Goal: Task Accomplishment & Management: Manage account settings

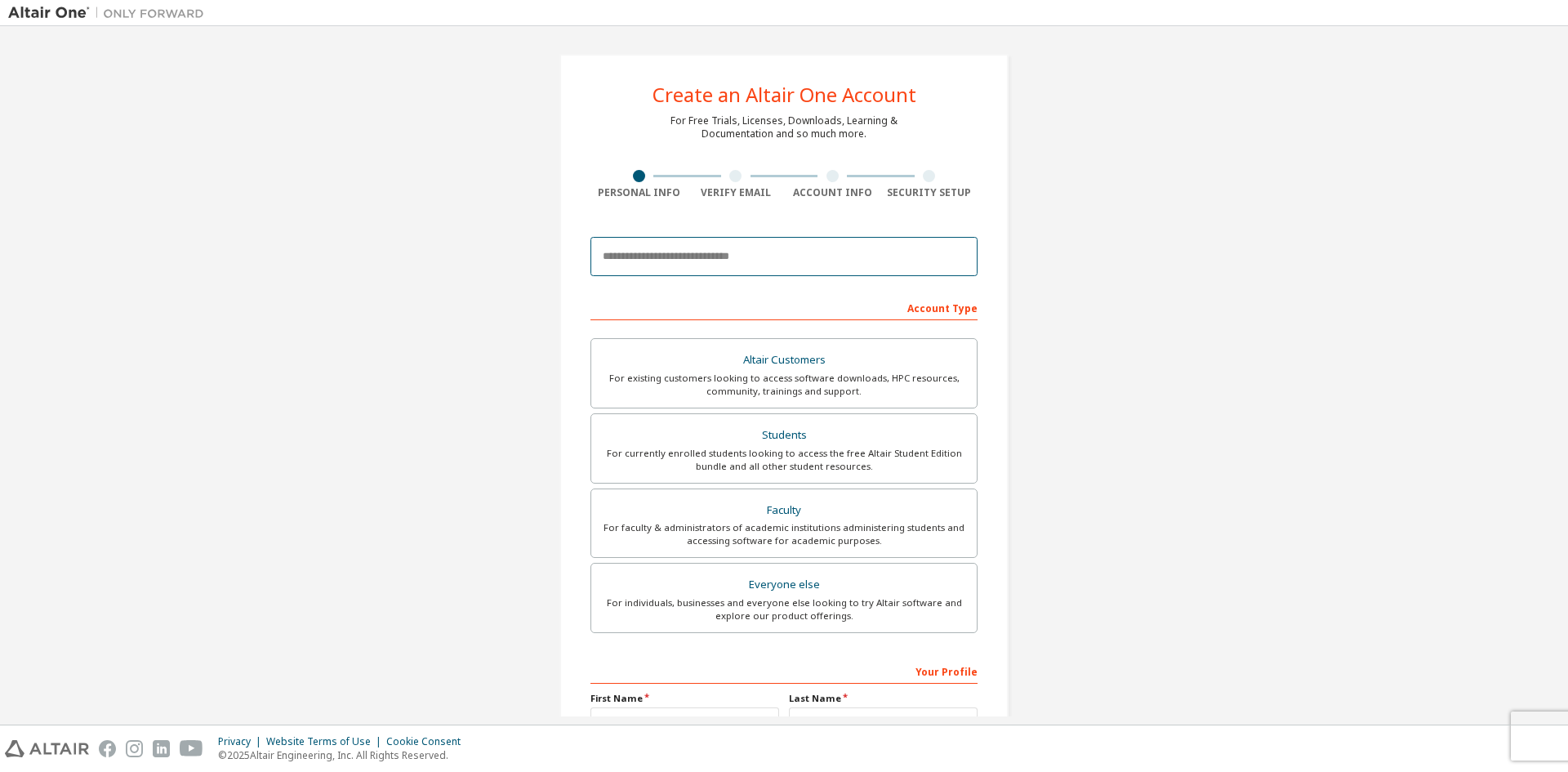
click at [802, 257] on input "email" at bounding box center [784, 256] width 387 height 39
type input "**********"
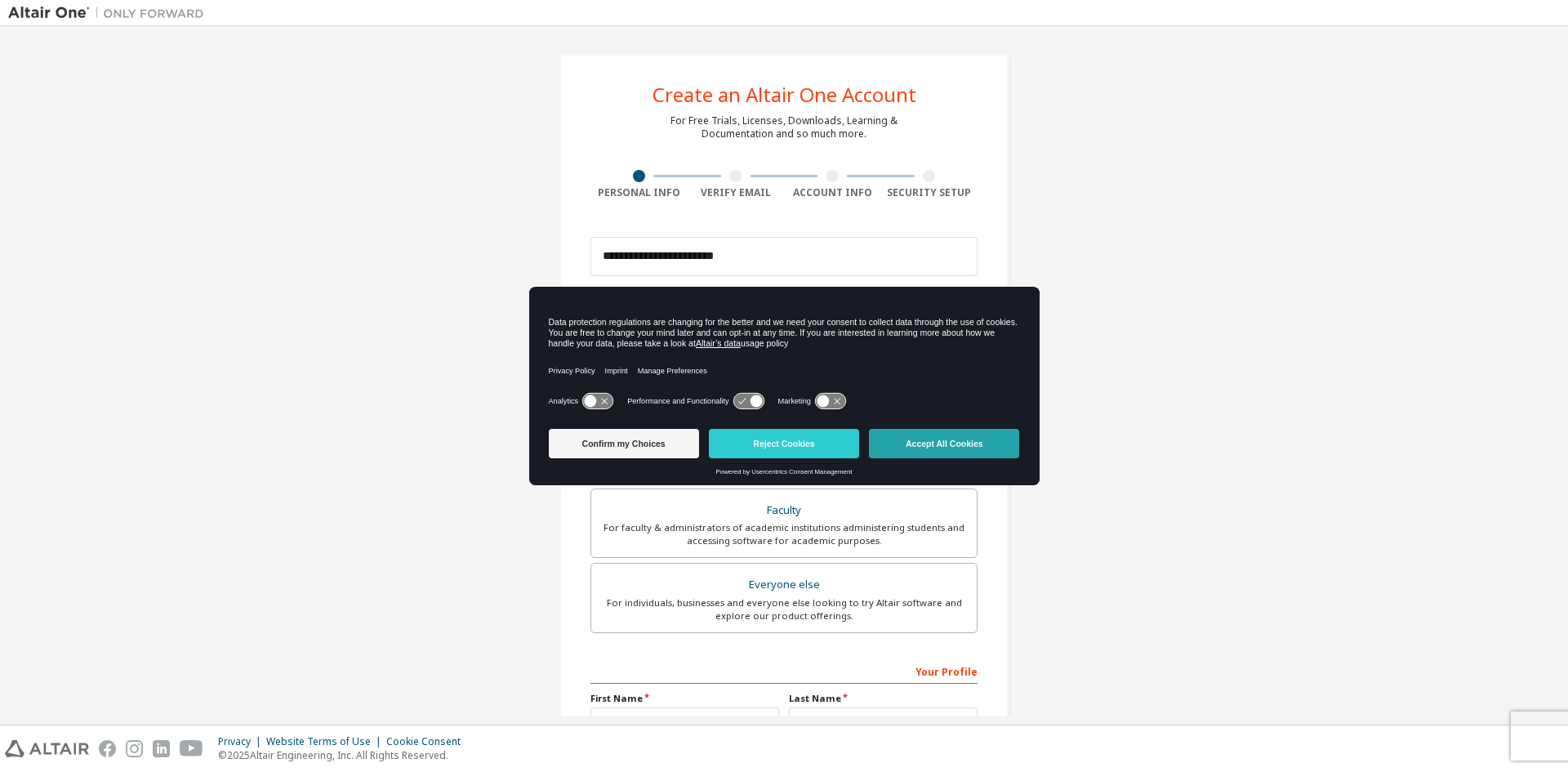
click at [912, 449] on button "Accept All Cookies" at bounding box center [944, 444] width 150 height 30
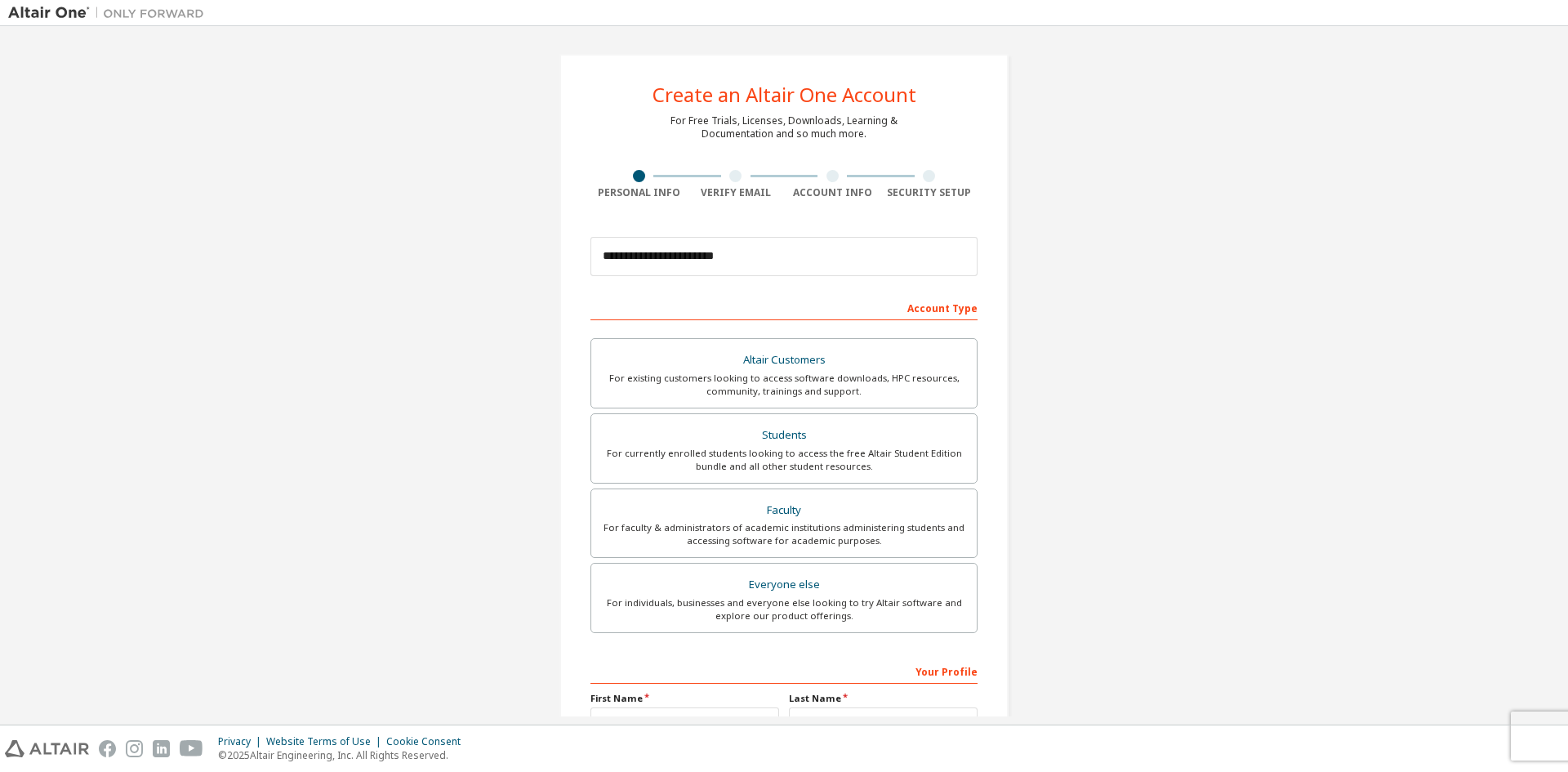
click at [730, 182] on div "Verify Email" at bounding box center [736, 184] width 97 height 30
click at [772, 454] on div "For currently enrolled students looking to access the free Altair Student Editi…" at bounding box center [784, 460] width 366 height 26
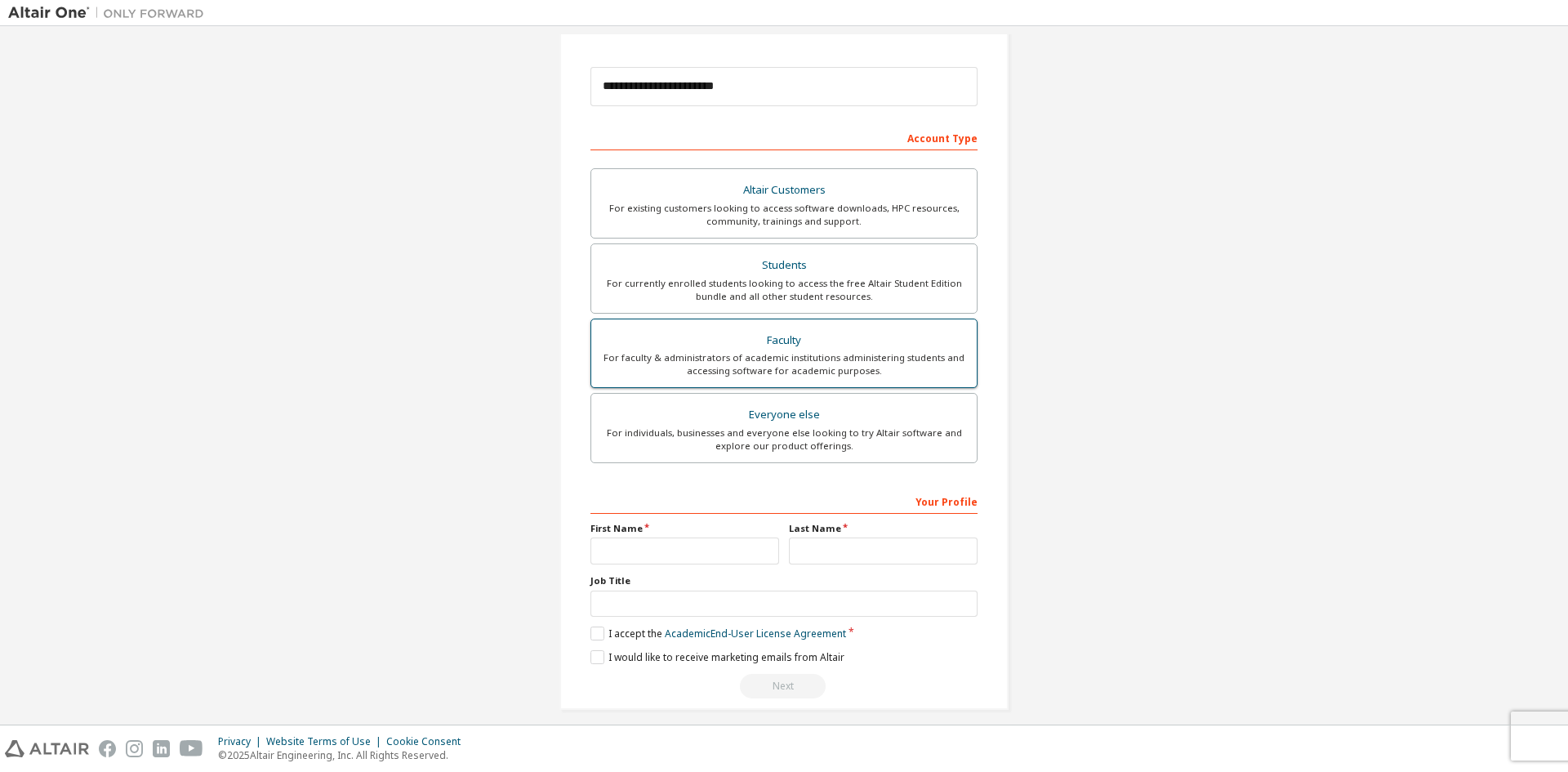
scroll to position [183, 0]
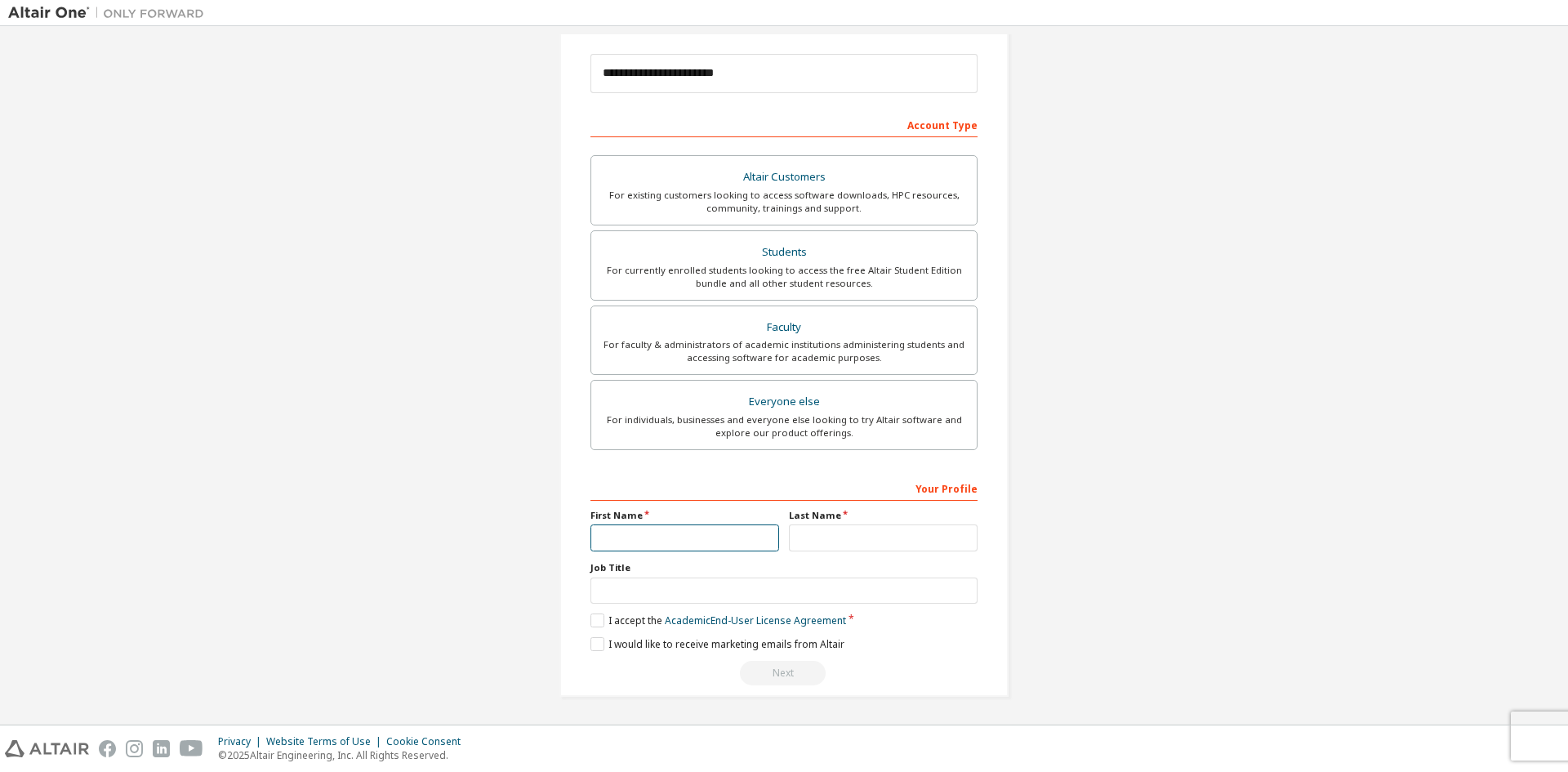
click at [693, 549] on input "text" at bounding box center [685, 538] width 189 height 27
type input "******"
type input "****"
type input "*******"
click at [591, 615] on label "I accept the Academic End-User License Agreement" at bounding box center [718, 621] width 256 height 14
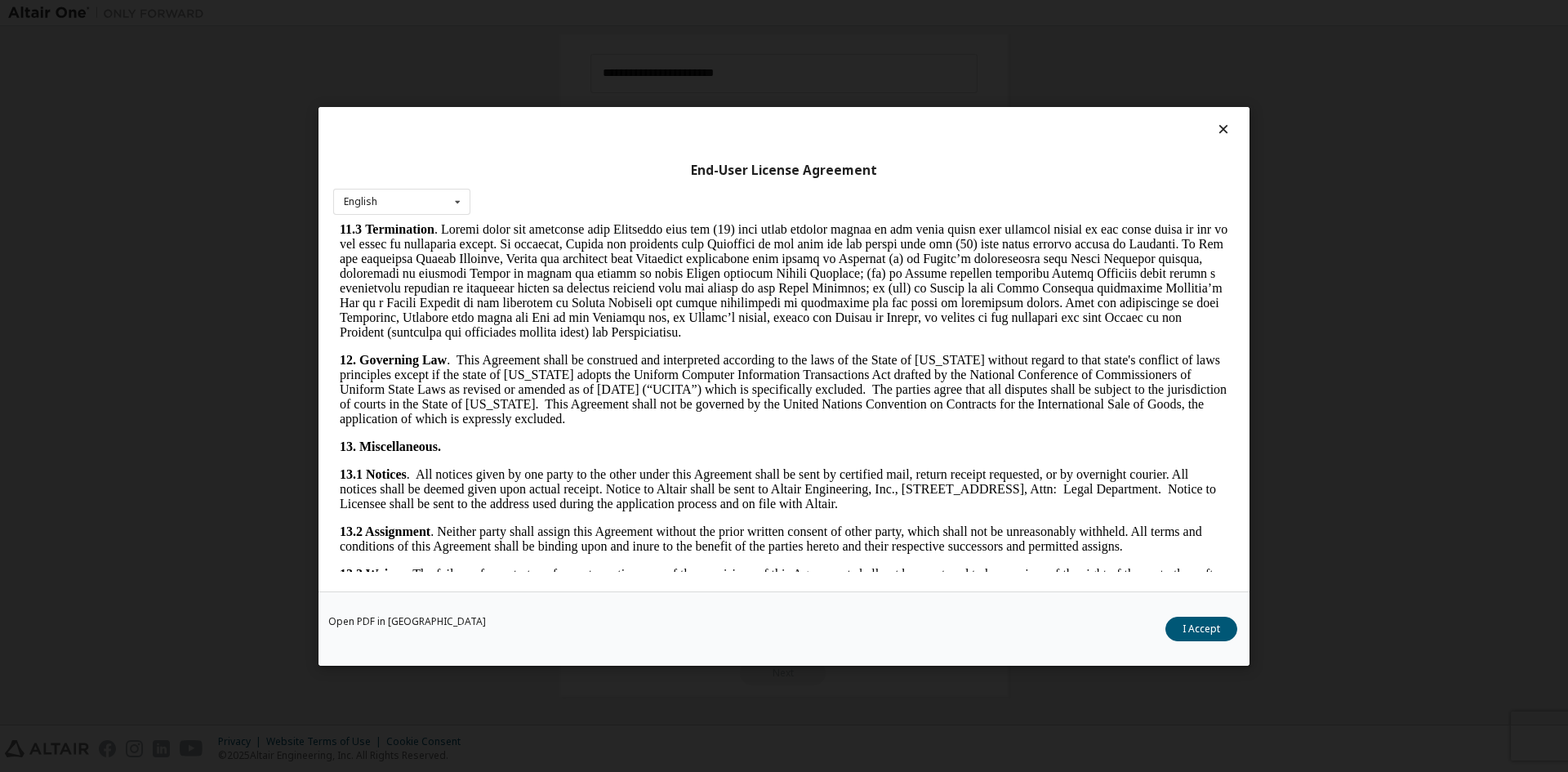
scroll to position [2452, 0]
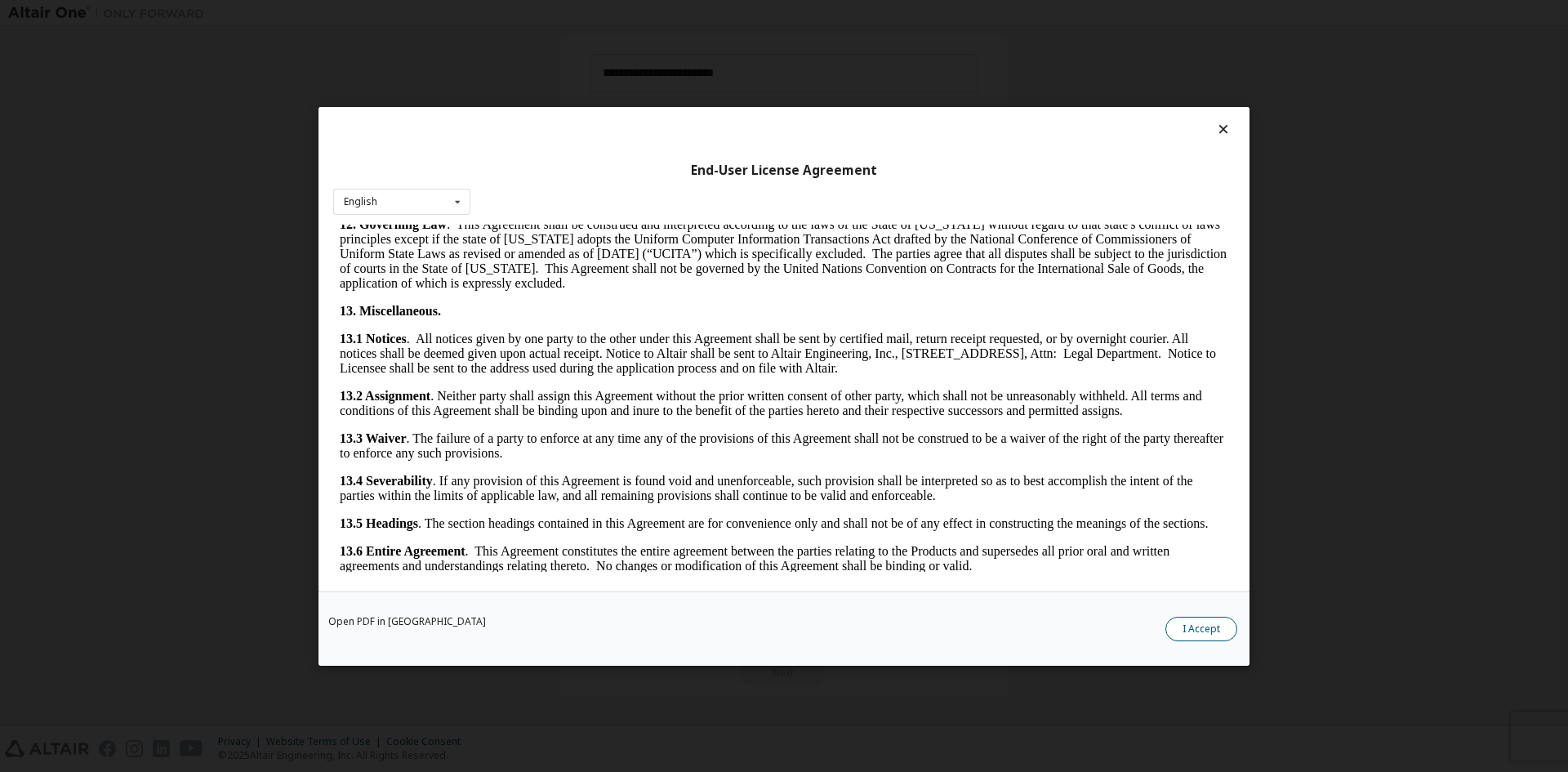
click at [1193, 629] on button "I Accept" at bounding box center [1202, 629] width 72 height 24
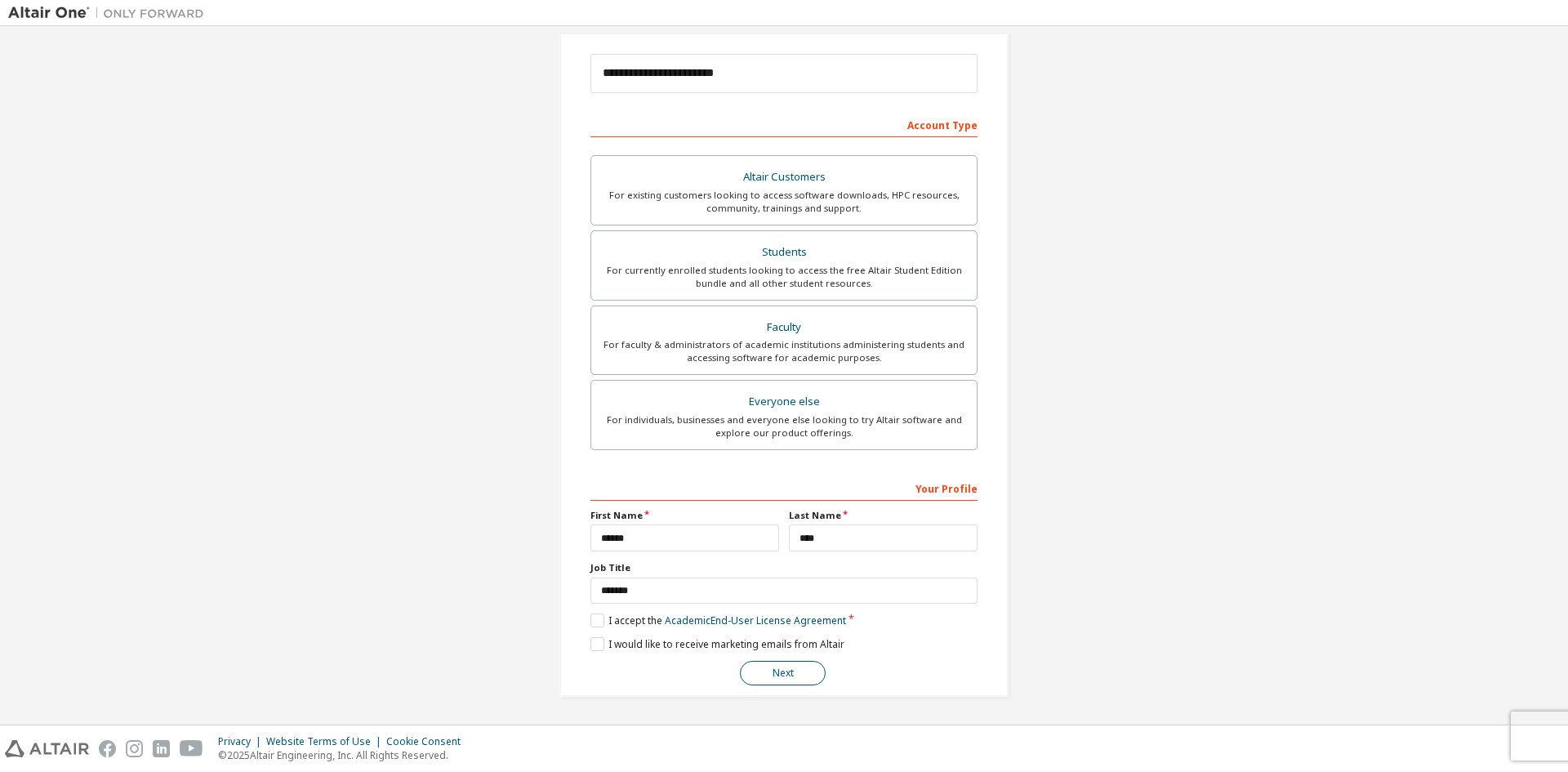
click at [743, 678] on button "Next" at bounding box center [783, 673] width 86 height 24
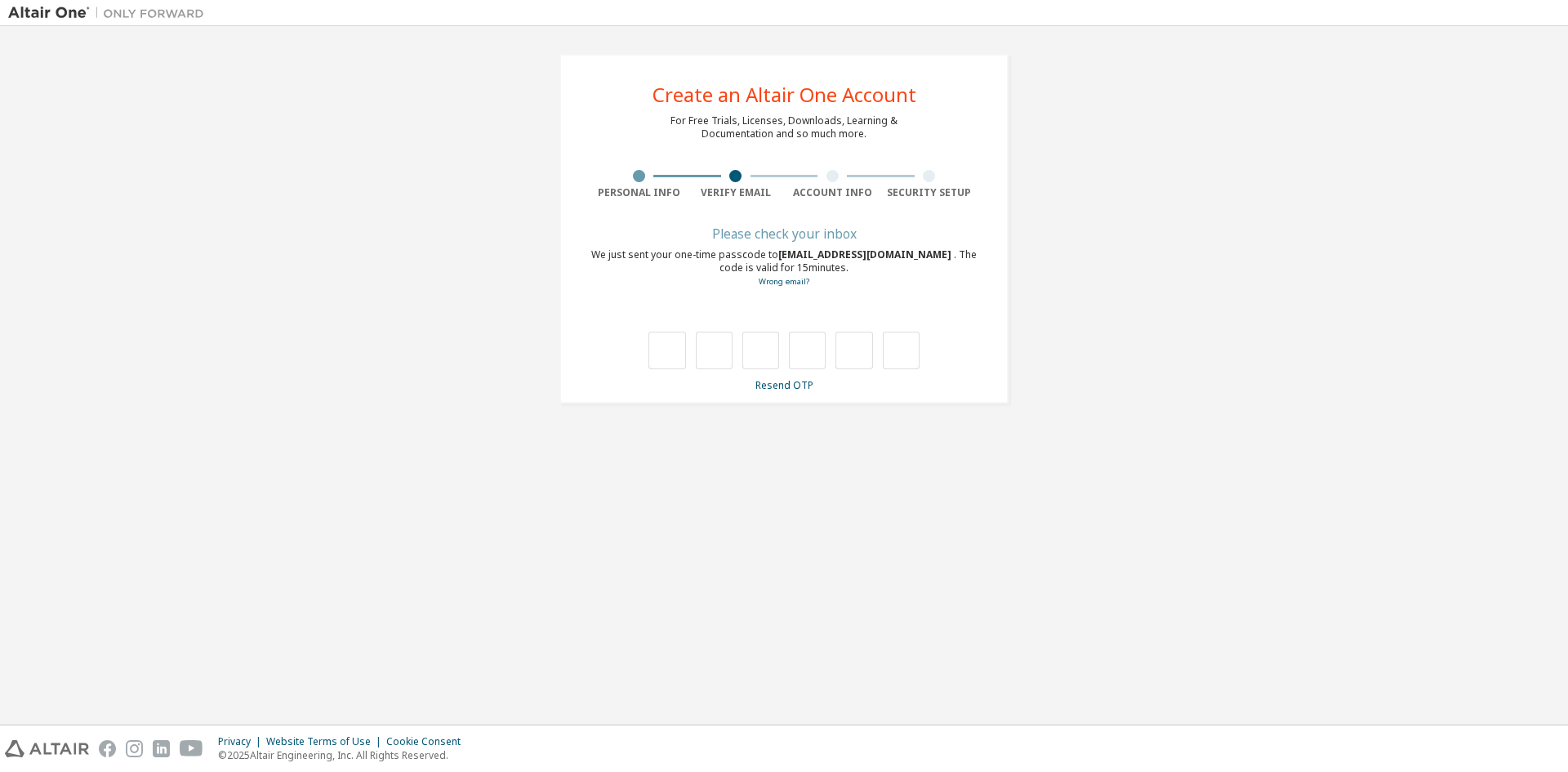
type input "*"
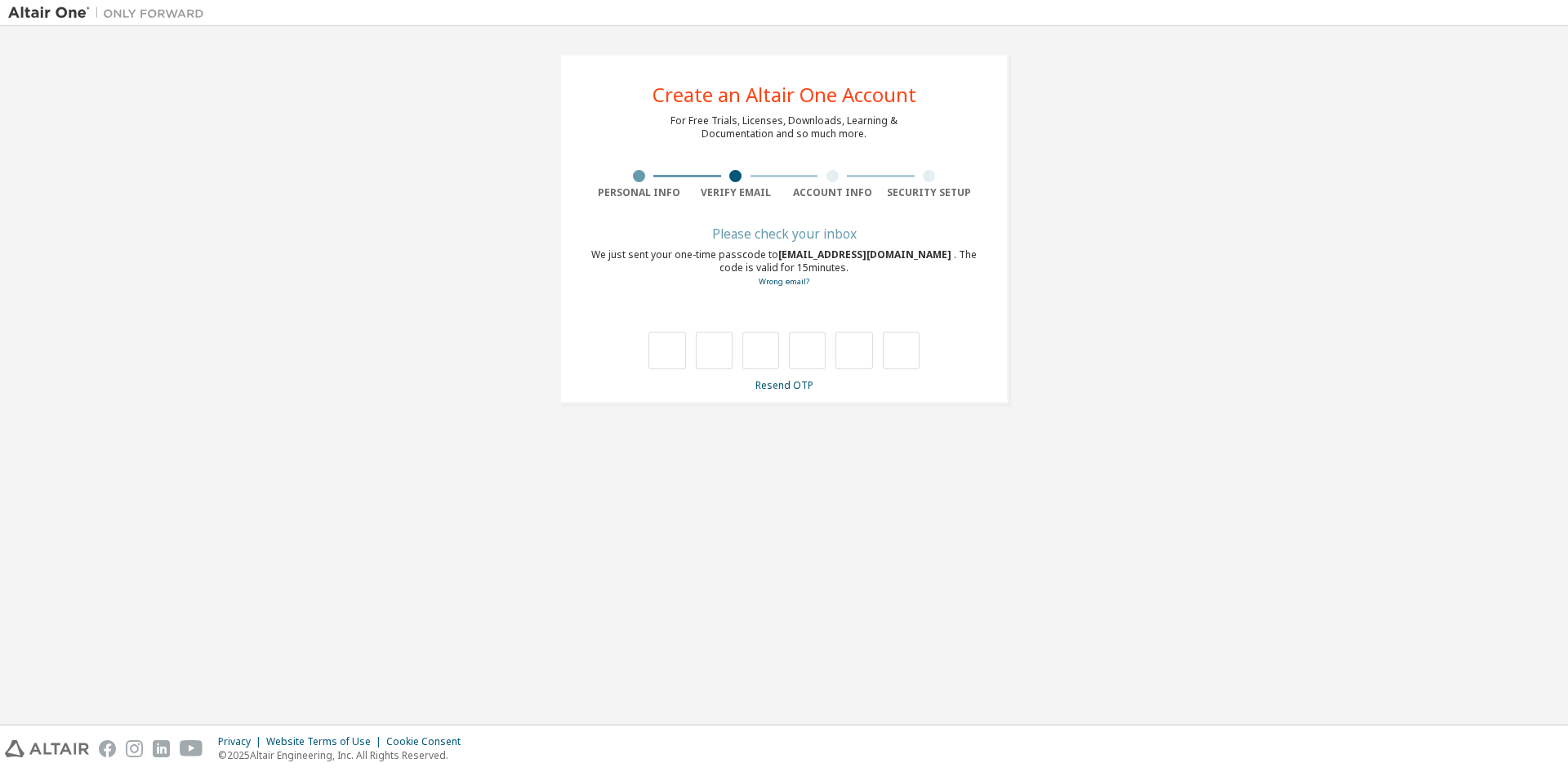
type input "*"
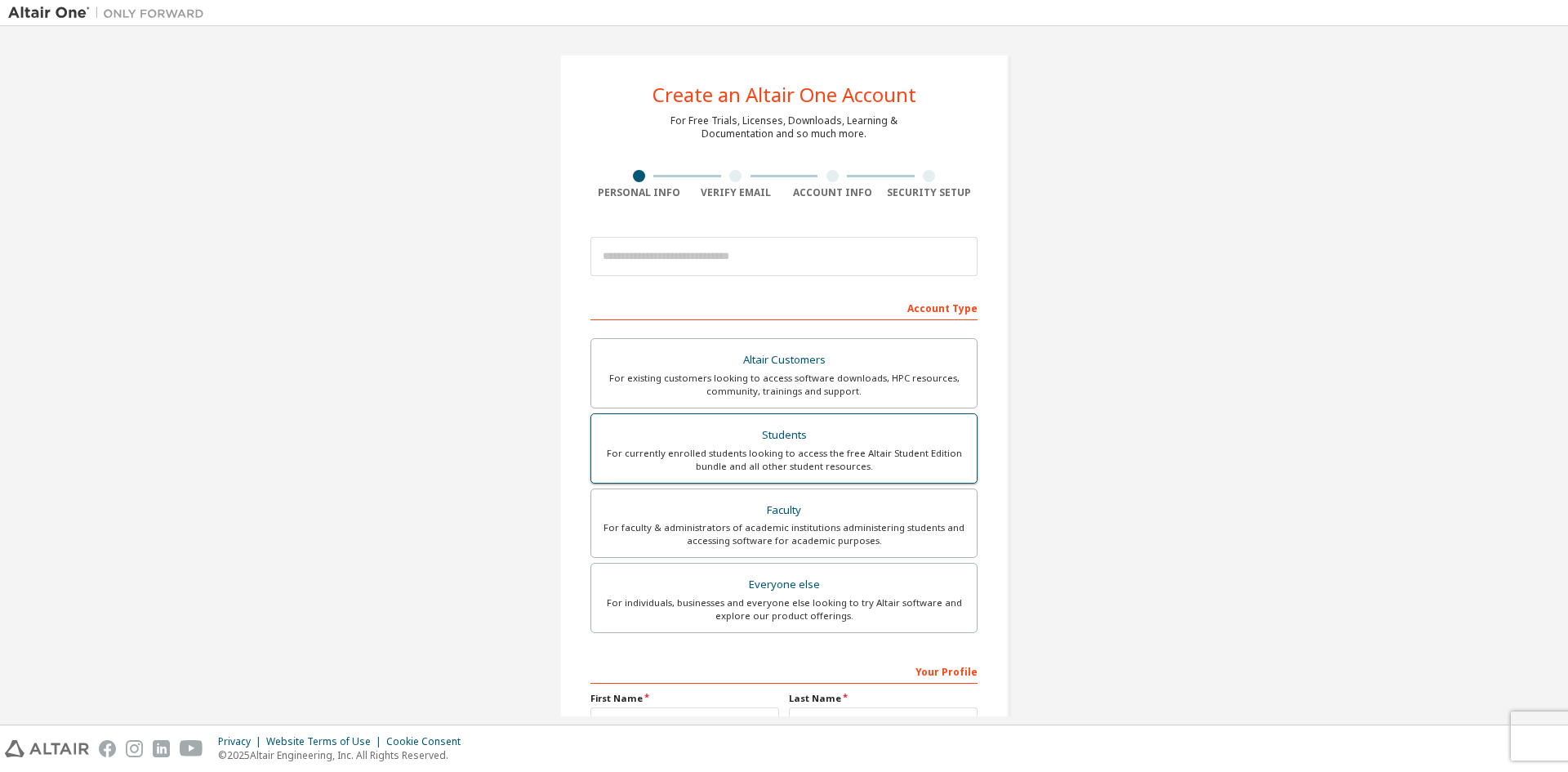
click at [905, 433] on div "Students" at bounding box center [784, 435] width 366 height 23
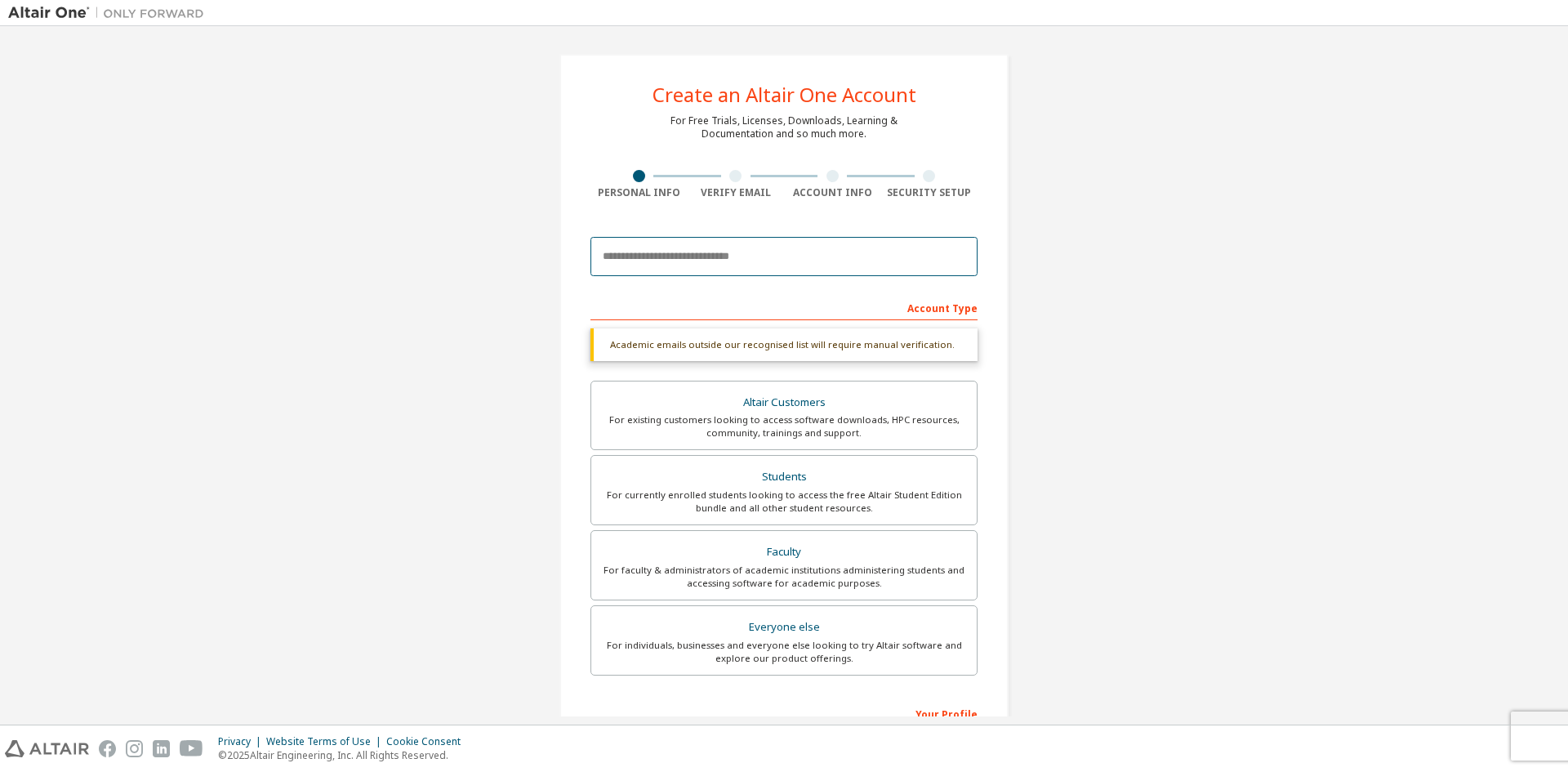
click at [878, 247] on input "email" at bounding box center [784, 256] width 387 height 39
type input "**********"
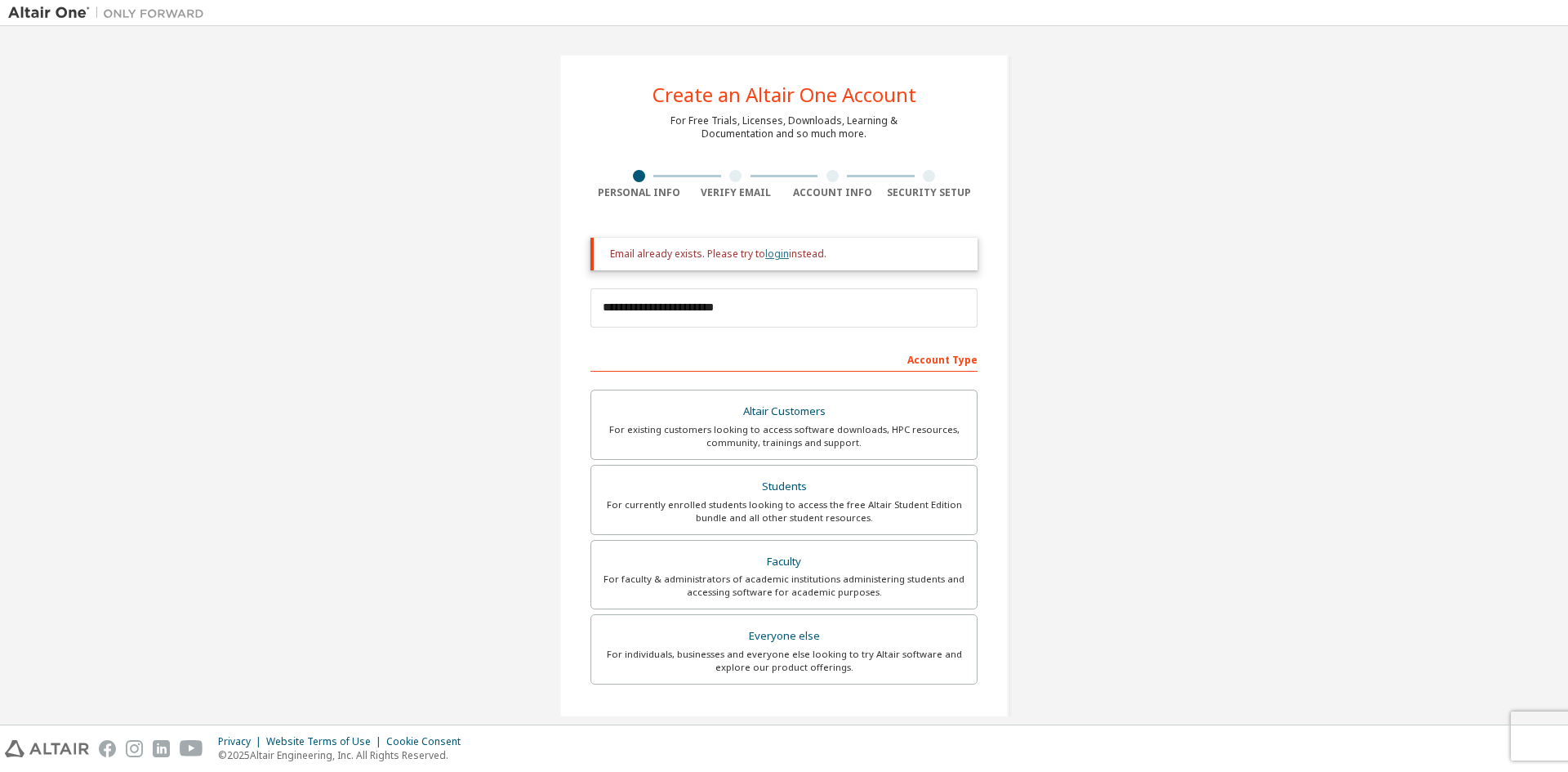
click at [774, 251] on link "login" at bounding box center [777, 254] width 24 height 14
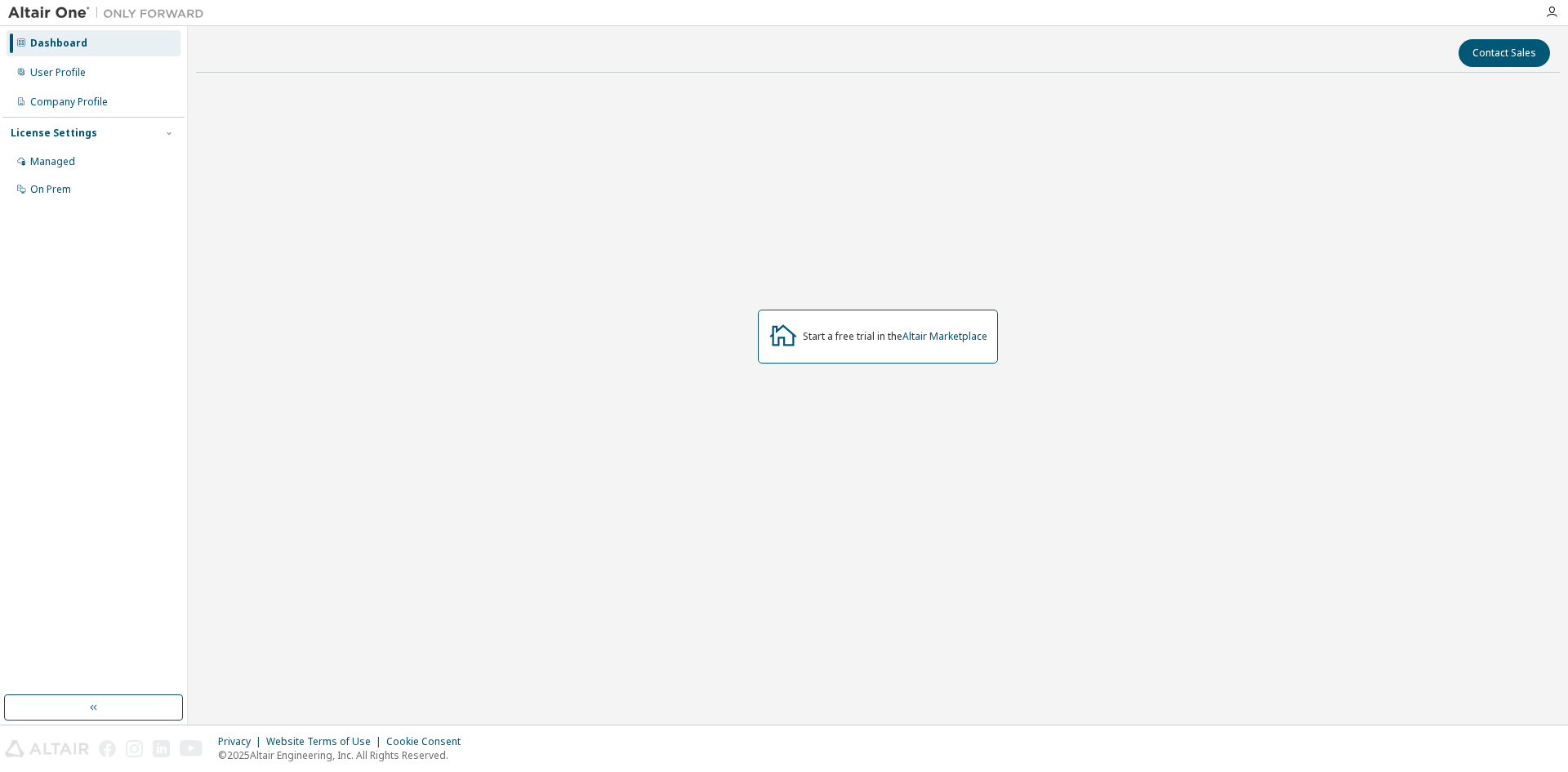
click at [79, 58] on div "Dashboard User Profile Company Profile License Settings Managed On Prem" at bounding box center [94, 116] width 182 height 176
click at [89, 75] on div "User Profile" at bounding box center [93, 73] width 174 height 26
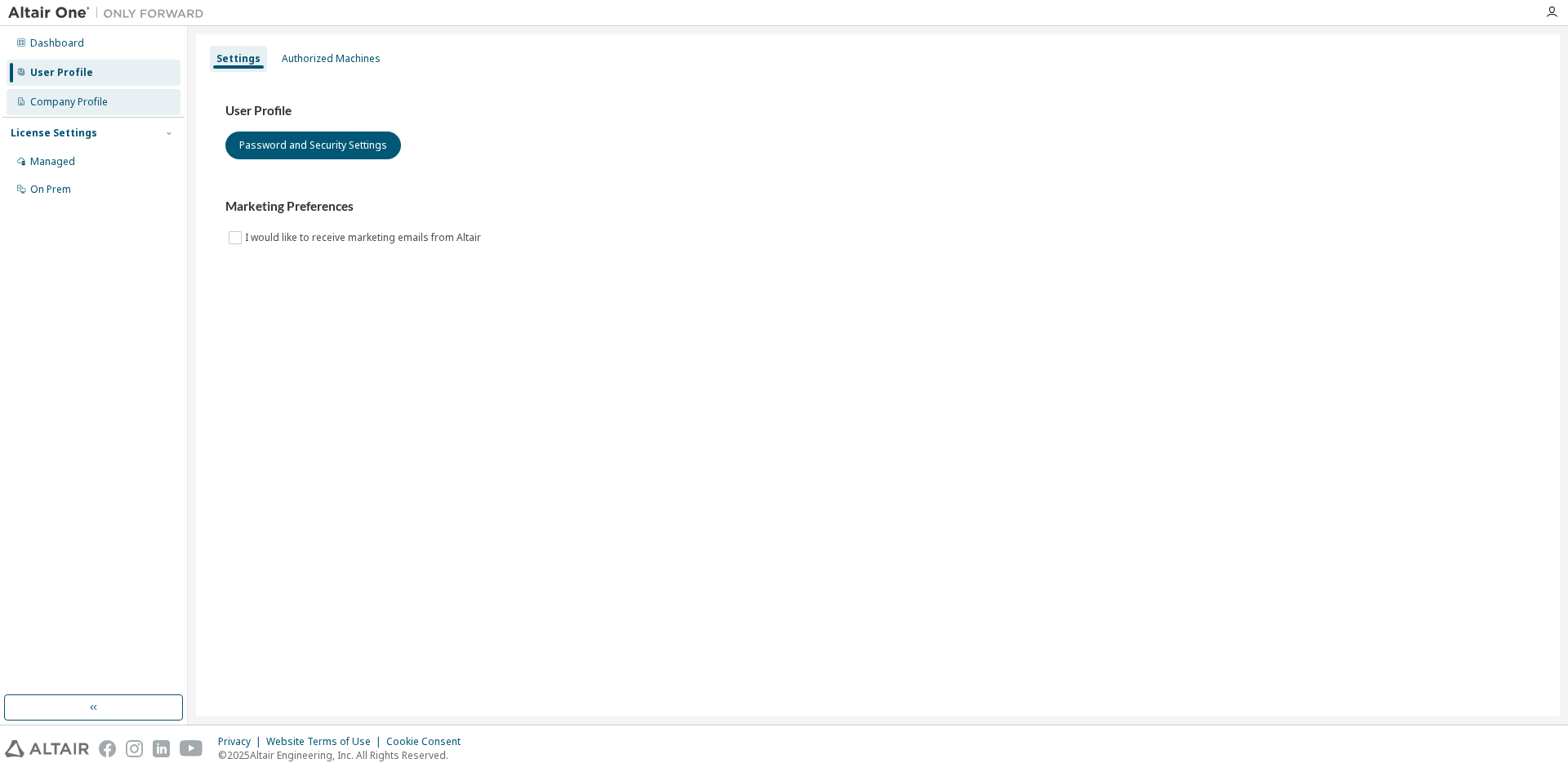
click at [108, 106] on div "Company Profile" at bounding box center [93, 102] width 174 height 26
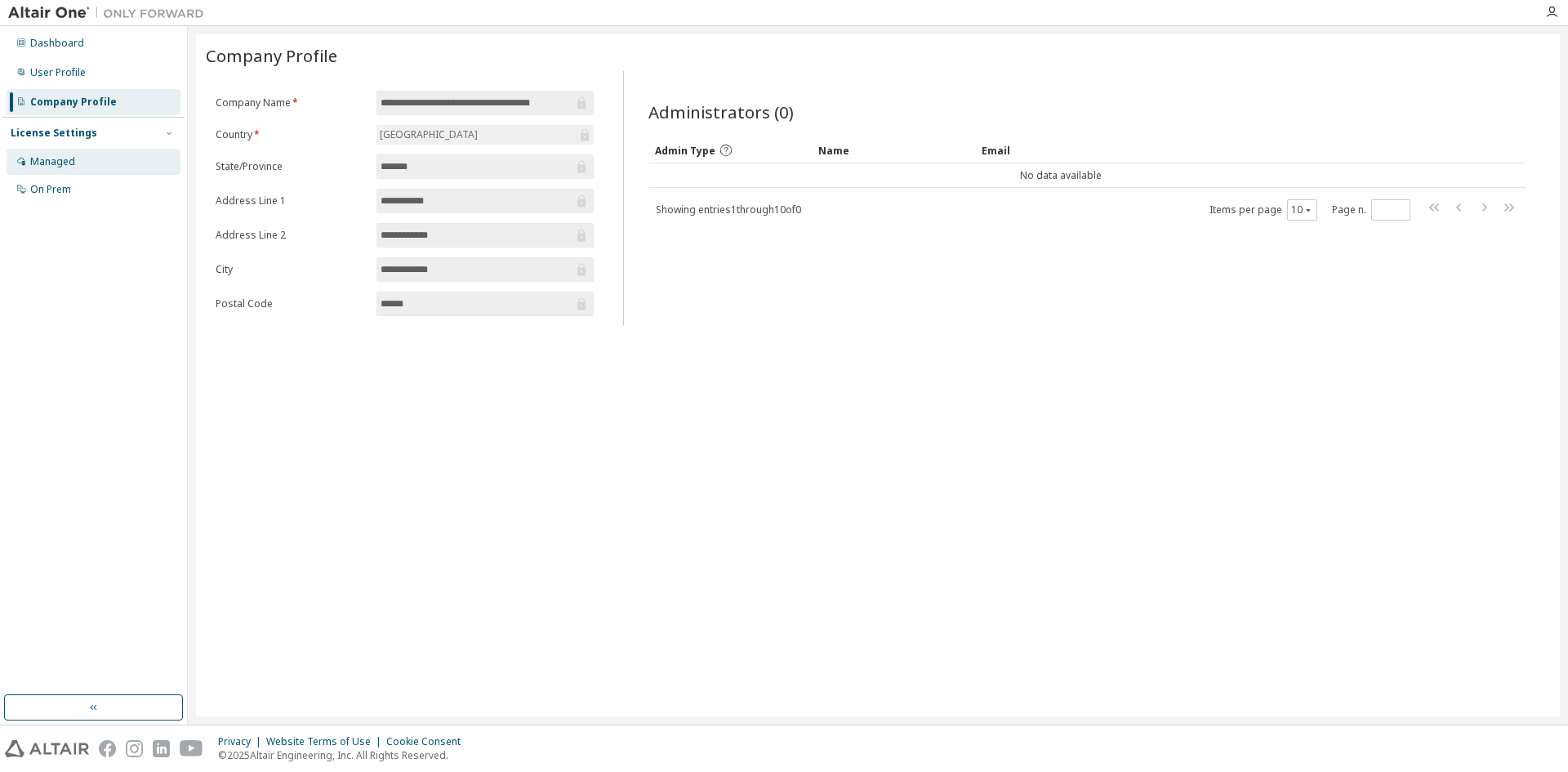
click at [115, 155] on div "Managed" at bounding box center [93, 162] width 174 height 26
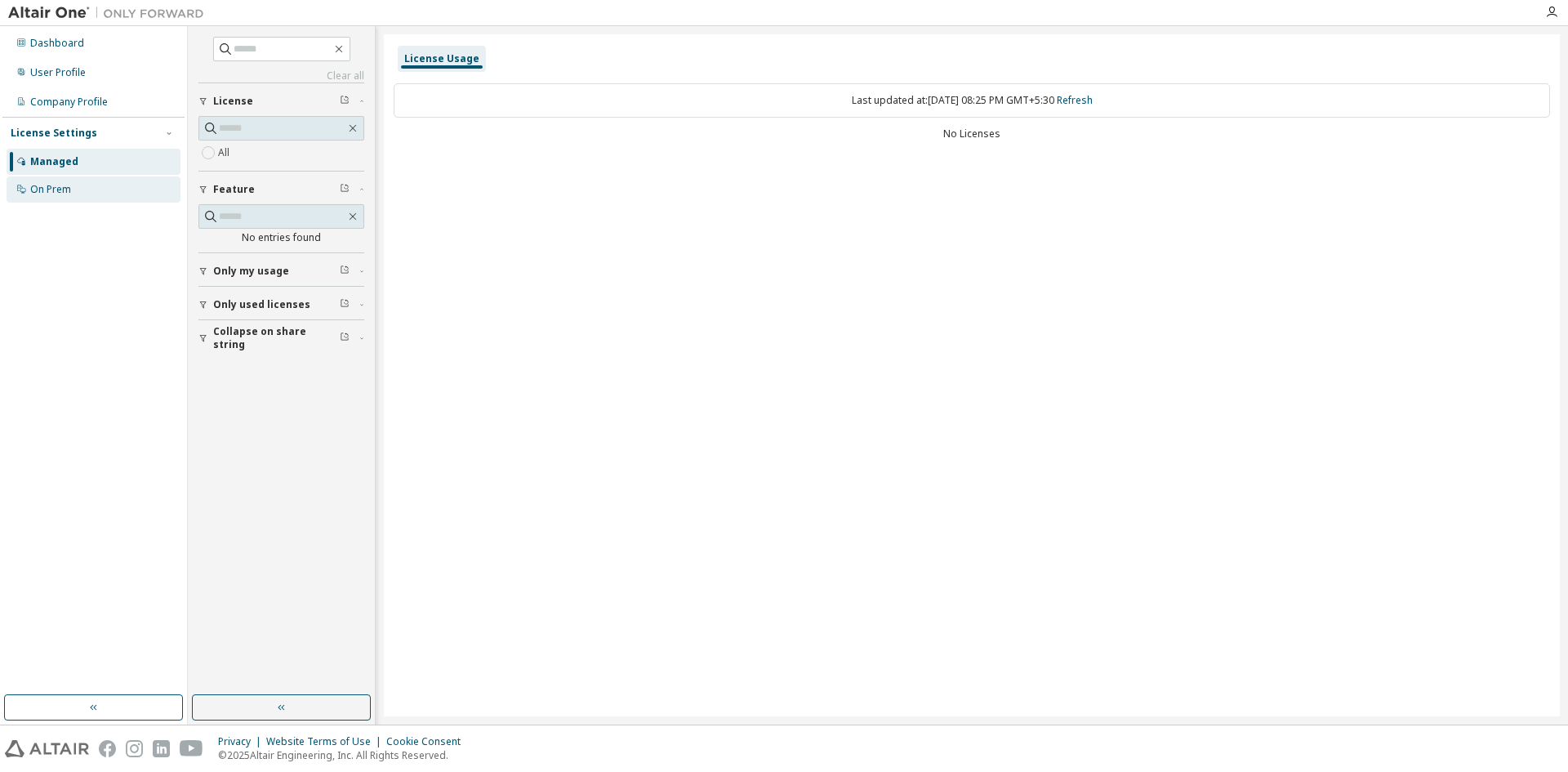
click at [108, 192] on div "On Prem" at bounding box center [93, 190] width 174 height 26
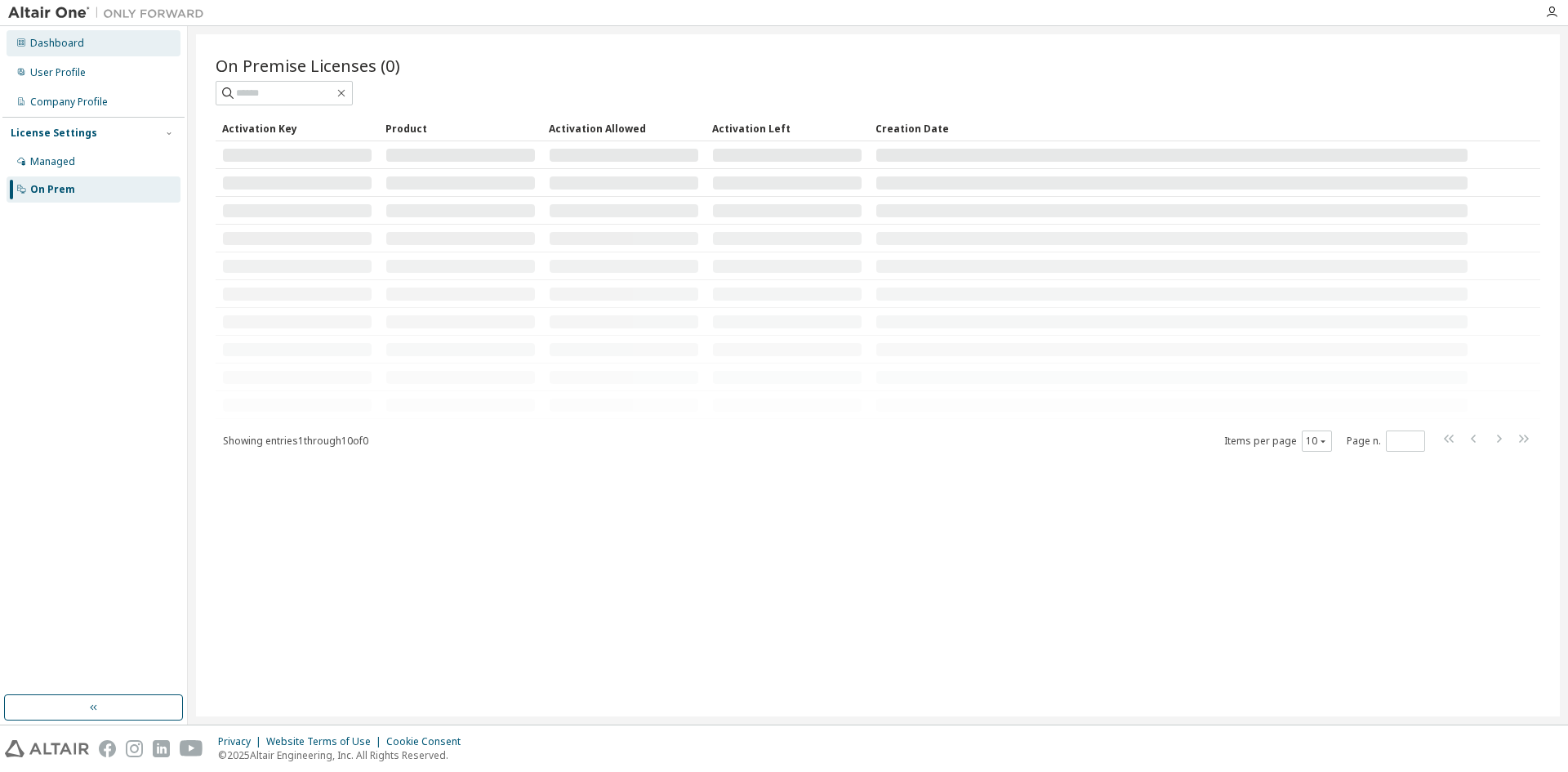
click at [121, 38] on div "Dashboard" at bounding box center [93, 44] width 174 height 26
